Goal: Transaction & Acquisition: Book appointment/travel/reservation

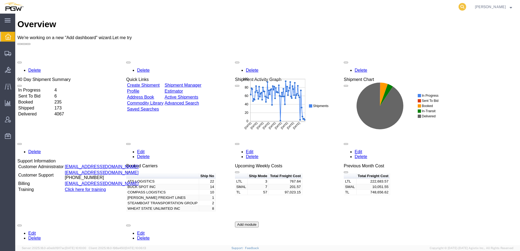
click at [466, 7] on icon at bounding box center [463, 7] width 8 height 8
click at [426, 9] on input "search" at bounding box center [375, 6] width 165 height 13
paste input "56706732"
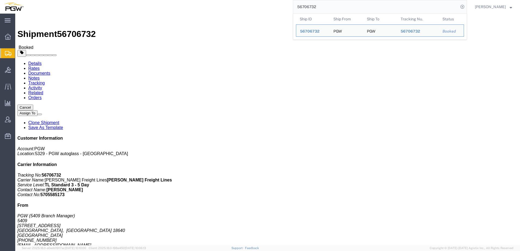
click link "Activity"
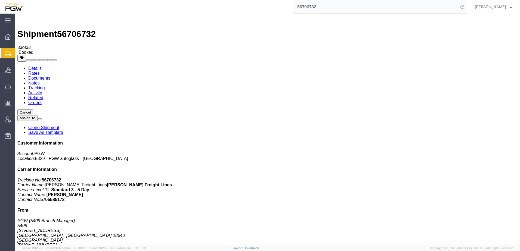
click at [0, 0] on span "Shipment Manager" at bounding box center [0, 0] width 0 height 0
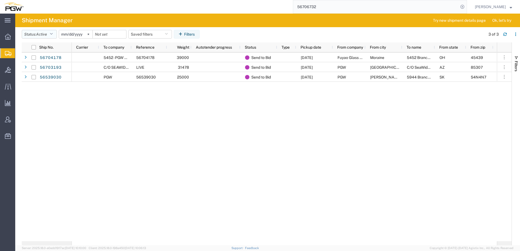
click at [43, 35] on span "Active" at bounding box center [41, 34] width 11 height 4
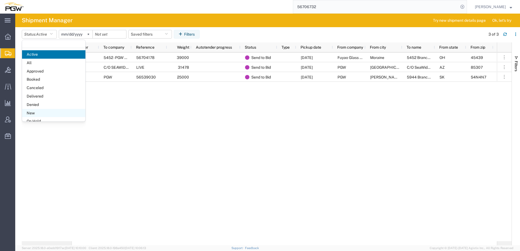
click at [29, 112] on span "New" at bounding box center [53, 113] width 63 height 8
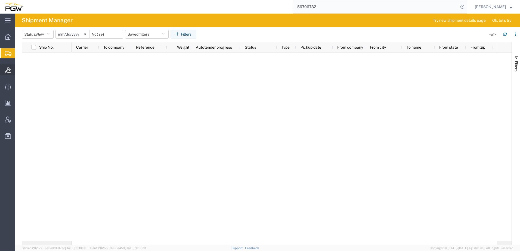
click at [5, 73] on icon at bounding box center [8, 70] width 6 height 6
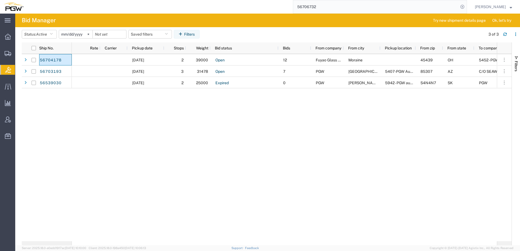
click at [54, 99] on div "56704178 56703193 56539030 09/06/2025 2 39000 Open 12 Fuyao Glass America Inc M…" at bounding box center [267, 147] width 490 height 187
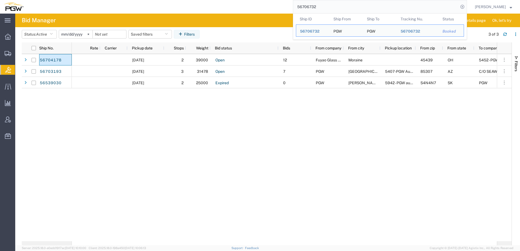
drag, startPoint x: 348, startPoint y: 10, endPoint x: 143, endPoint y: -8, distance: 205.4
click at [143, 0] on html "main_menu Created with Sketch. Collapse Menu Overview Shipments Shipment Manage…" at bounding box center [260, 125] width 520 height 251
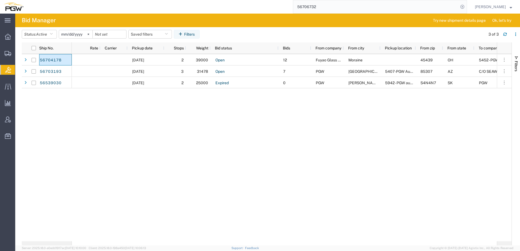
paste input "611875"
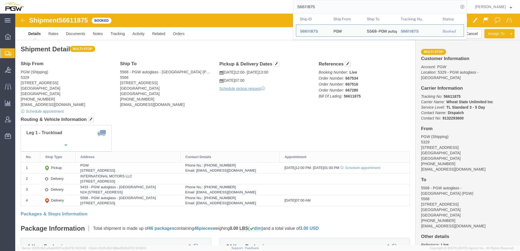
drag, startPoint x: 330, startPoint y: 7, endPoint x: 222, endPoint y: 2, distance: 107.9
click at [222, 2] on div "56611875 Ship ID Ship From Ship To Tracking Nu. Status Ship ID 56611875 Ship Fr…" at bounding box center [247, 7] width 440 height 14
paste input "75729"
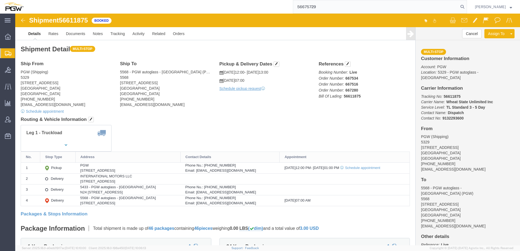
type input "56675729"
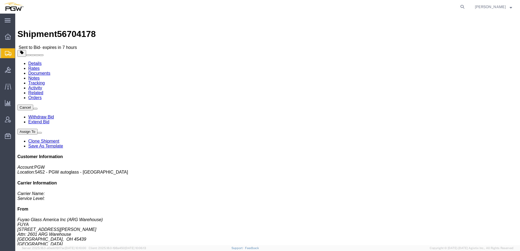
click link "Rates"
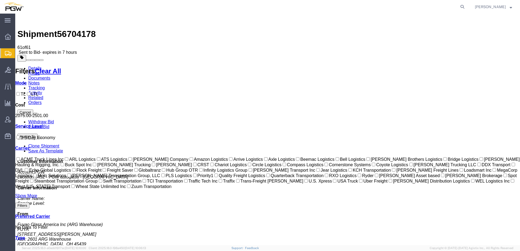
click at [19, 69] on span "Bids" at bounding box center [17, 69] width 4 height 11
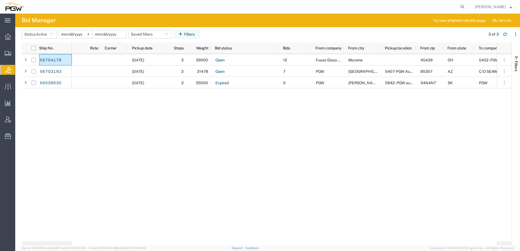
click at [112, 33] on input "date" at bounding box center [109, 34] width 33 height 8
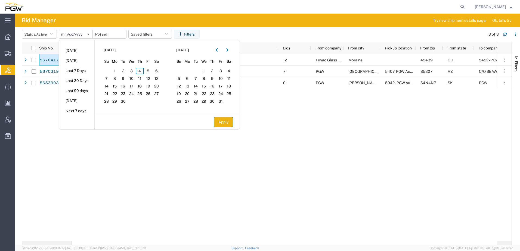
click at [226, 122] on button "Apply" at bounding box center [223, 122] width 19 height 10
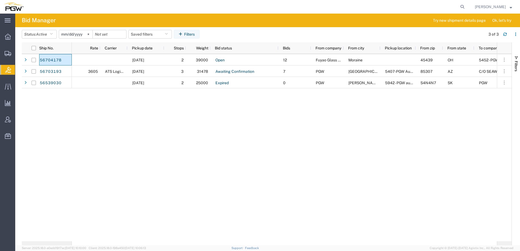
click at [134, 128] on div "09/06/2025 2 39000 Open 12 Fuyao Glass America Inc Moraine 45439 OH 5452 - PGW …" at bounding box center [284, 147] width 425 height 187
click at [91, 141] on div "09/06/2025 2 39000 Open 12 Fuyao Glass America Inc Moraine 45439 OH 5452 - PGW …" at bounding box center [284, 147] width 425 height 187
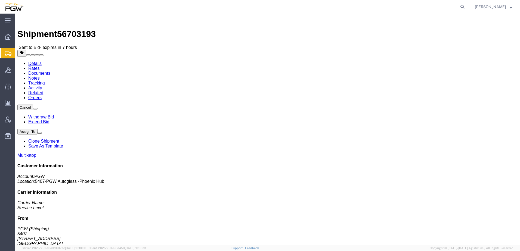
click link "Rates"
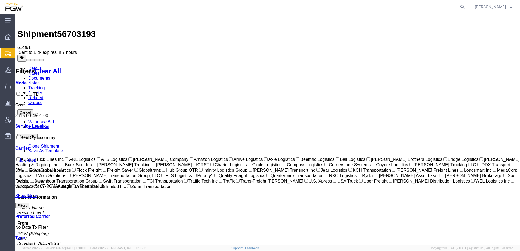
click at [50, 76] on link "Documents" at bounding box center [39, 78] width 22 height 5
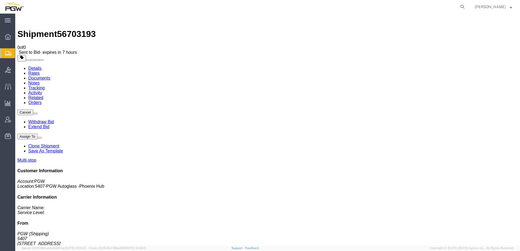
click at [40, 71] on link "Rates" at bounding box center [33, 73] width 11 height 5
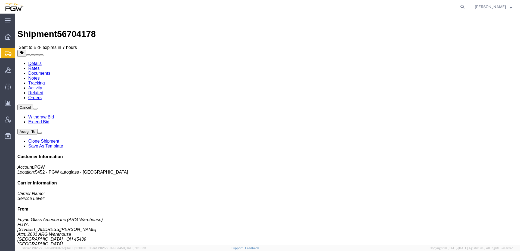
click link "Rates"
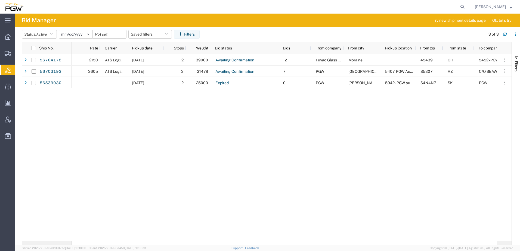
click at [111, 107] on div "2150 ATS Logistics [DATE] 2 39000 Awaiting Confirmation 12 Fuyao Glass America …" at bounding box center [284, 147] width 425 height 187
